Goal: Task Accomplishment & Management: Manage account settings

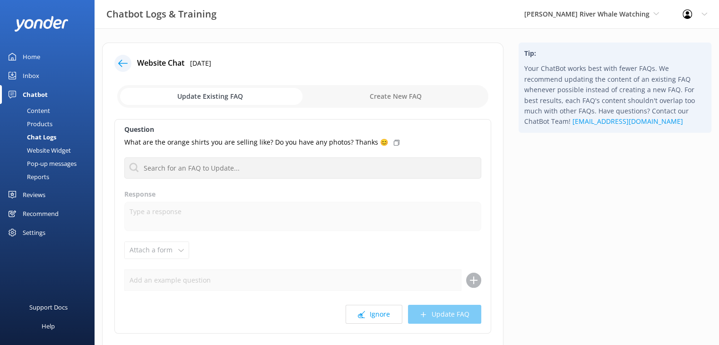
click at [37, 192] on div "Reviews" at bounding box center [34, 194] width 23 height 19
click at [36, 194] on div "Reviews" at bounding box center [34, 194] width 23 height 19
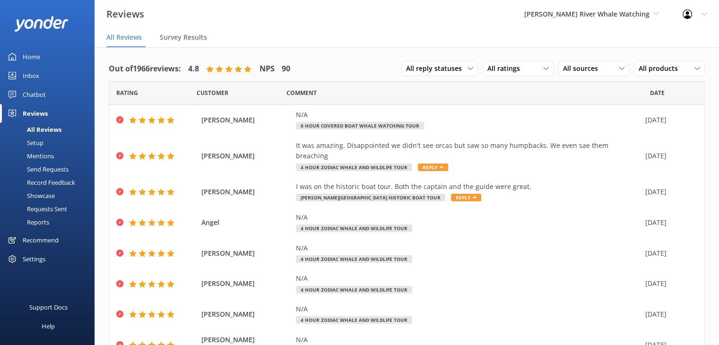
click at [36, 146] on div "Setup" at bounding box center [25, 142] width 38 height 13
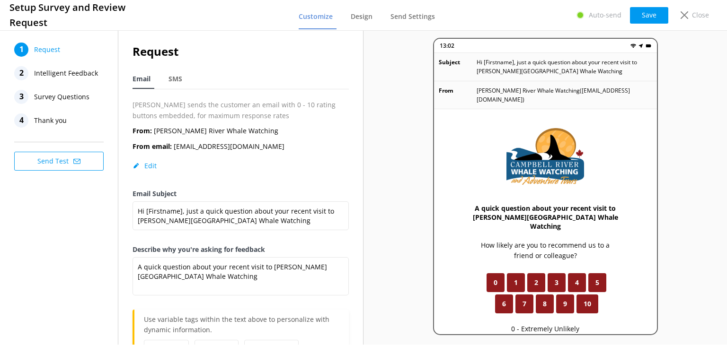
click at [46, 119] on span "Thank you" at bounding box center [50, 121] width 33 height 14
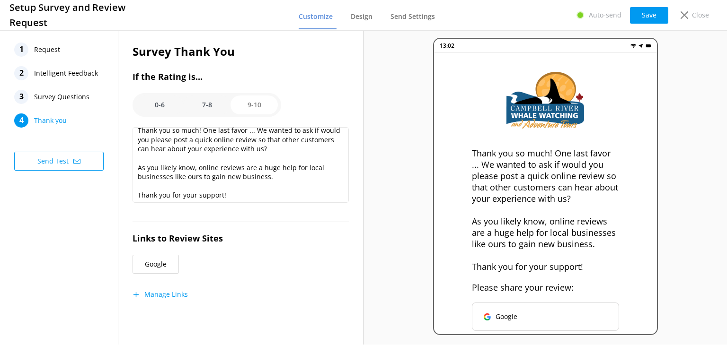
scroll to position [9, 0]
click at [206, 102] on option "7-8" at bounding box center [206, 105] width 47 height 19
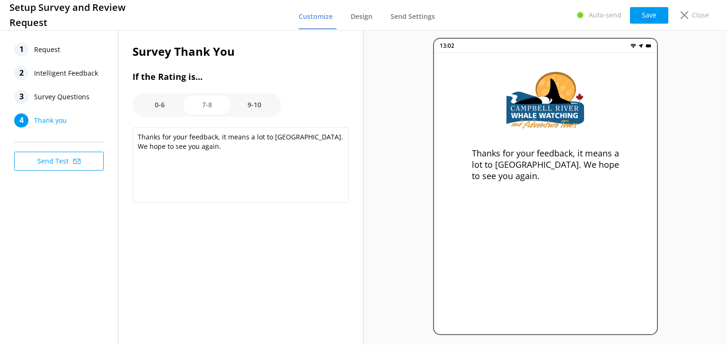
scroll to position [0, 0]
click at [254, 104] on option "9-10" at bounding box center [253, 105] width 47 height 19
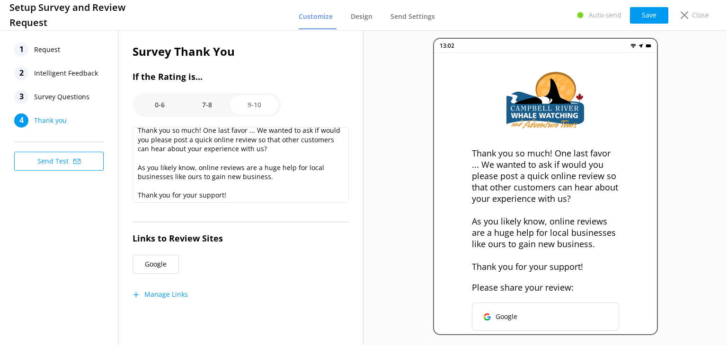
scroll to position [9, 0]
click at [214, 109] on option "7-8" at bounding box center [206, 105] width 47 height 19
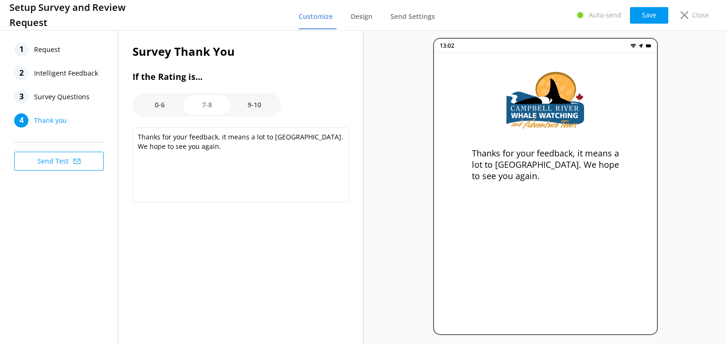
scroll to position [0, 0]
click at [164, 110] on option "0-6" at bounding box center [159, 105] width 47 height 19
type textarea "Thanks for your feedback, it means a lot to us and helps us improve."
